Goal: Transaction & Acquisition: Subscribe to service/newsletter

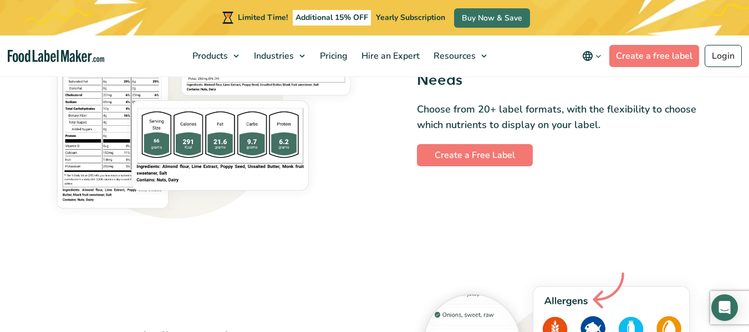
scroll to position [865, 0]
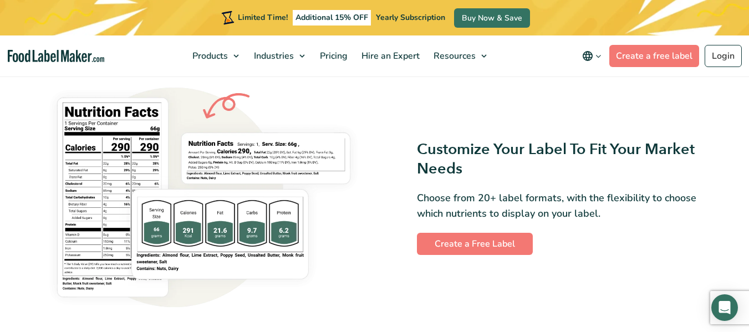
click at [355, 287] on img at bounding box center [203, 197] width 329 height 235
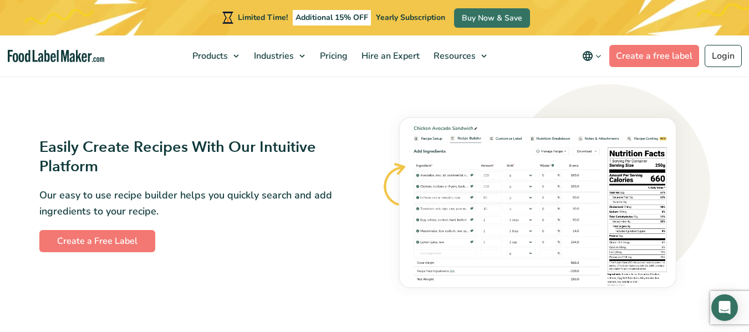
scroll to position [599, 0]
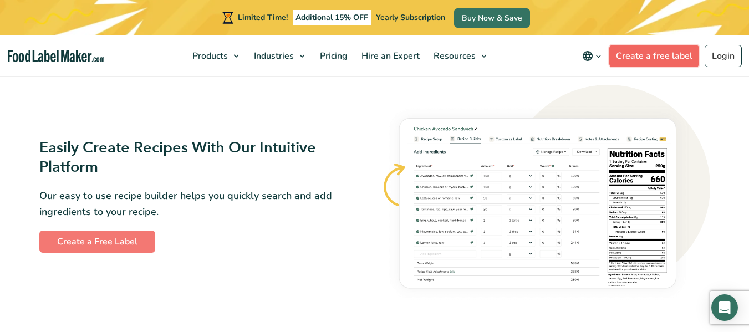
click at [654, 49] on link "Create a free label" at bounding box center [654, 56] width 90 height 22
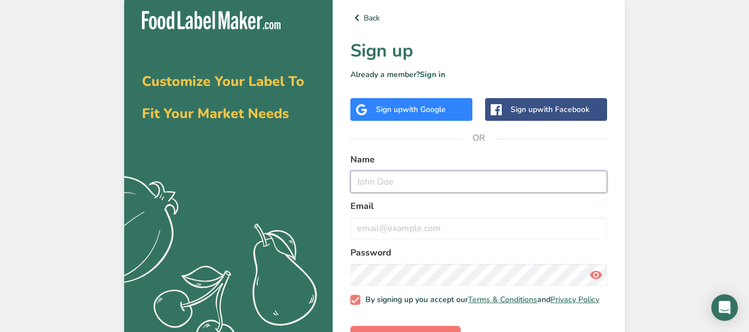
click at [479, 189] on input "text" at bounding box center [478, 182] width 257 height 22
type input "[PERSON_NAME]"
click at [465, 219] on input "email" at bounding box center [478, 228] width 257 height 22
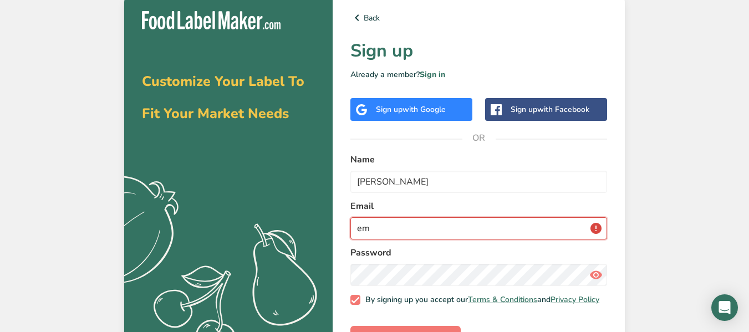
type input "e"
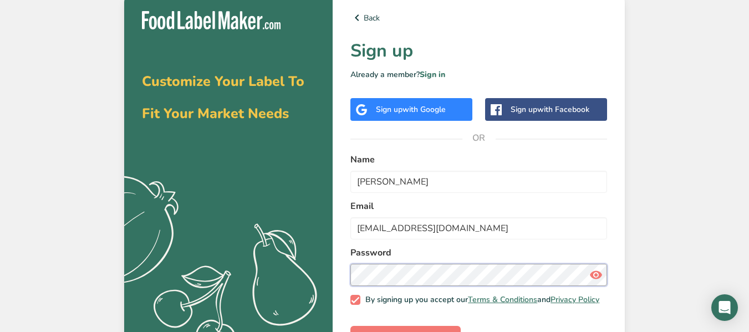
click at [242, 293] on section "Customize Your Label To Fit Your Market Needs .a{fill:#f5f3ed;} Back Sign up Al…" at bounding box center [374, 179] width 501 height 373
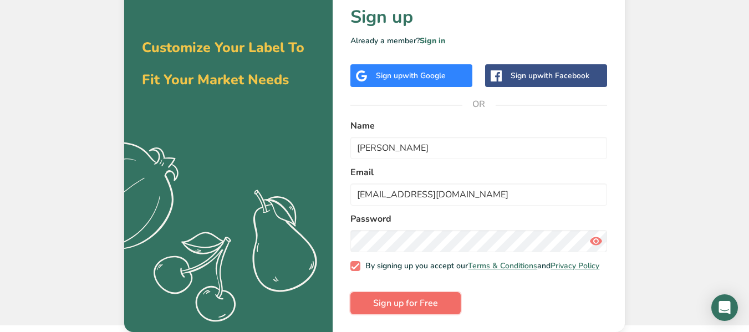
click at [405, 304] on span "Sign up for Free" at bounding box center [405, 303] width 65 height 13
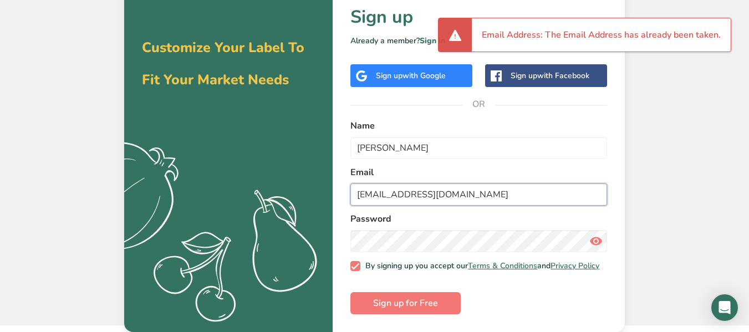
click at [442, 184] on input "[EMAIL_ADDRESS][DOMAIN_NAME]" at bounding box center [478, 195] width 257 height 22
drag, startPoint x: 452, startPoint y: 189, endPoint x: 344, endPoint y: 191, distance: 107.6
click at [344, 191] on div "Back Sign up Already a member? Sign in Sign up with Google Sign up with Faceboo…" at bounding box center [479, 146] width 292 height 373
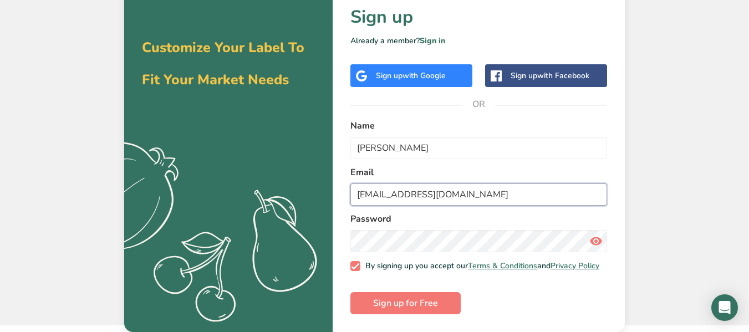
click at [376, 194] on input "[EMAIL_ADDRESS][DOMAIN_NAME]" at bounding box center [478, 195] width 257 height 22
drag, startPoint x: 421, startPoint y: 190, endPoint x: 390, endPoint y: 196, distance: 32.1
click at [390, 196] on input "[EMAIL_ADDRESS][DOMAIN_NAME]" at bounding box center [478, 195] width 257 height 22
type input "[EMAIL_ADDRESS][DOMAIN_NAME]"
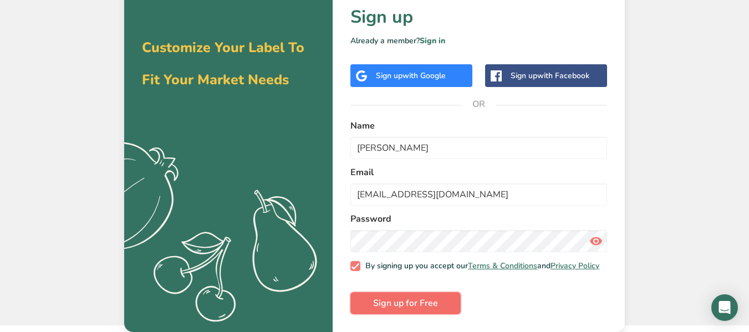
click at [427, 311] on button "Sign up for Free" at bounding box center [405, 303] width 110 height 22
